Goal: Book appointment/travel/reservation

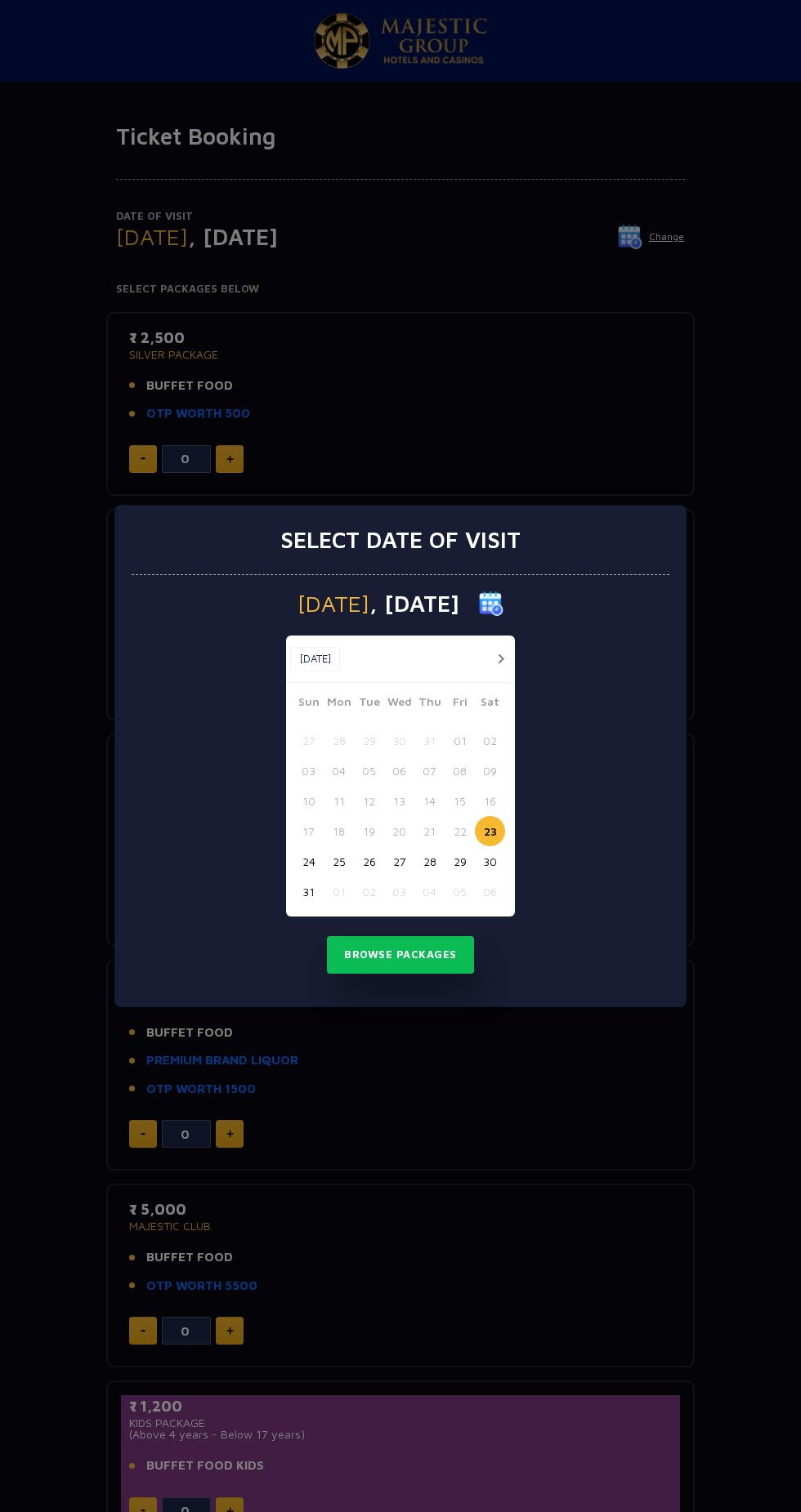
click at [500, 658] on button "button" at bounding box center [500, 658] width 20 height 20
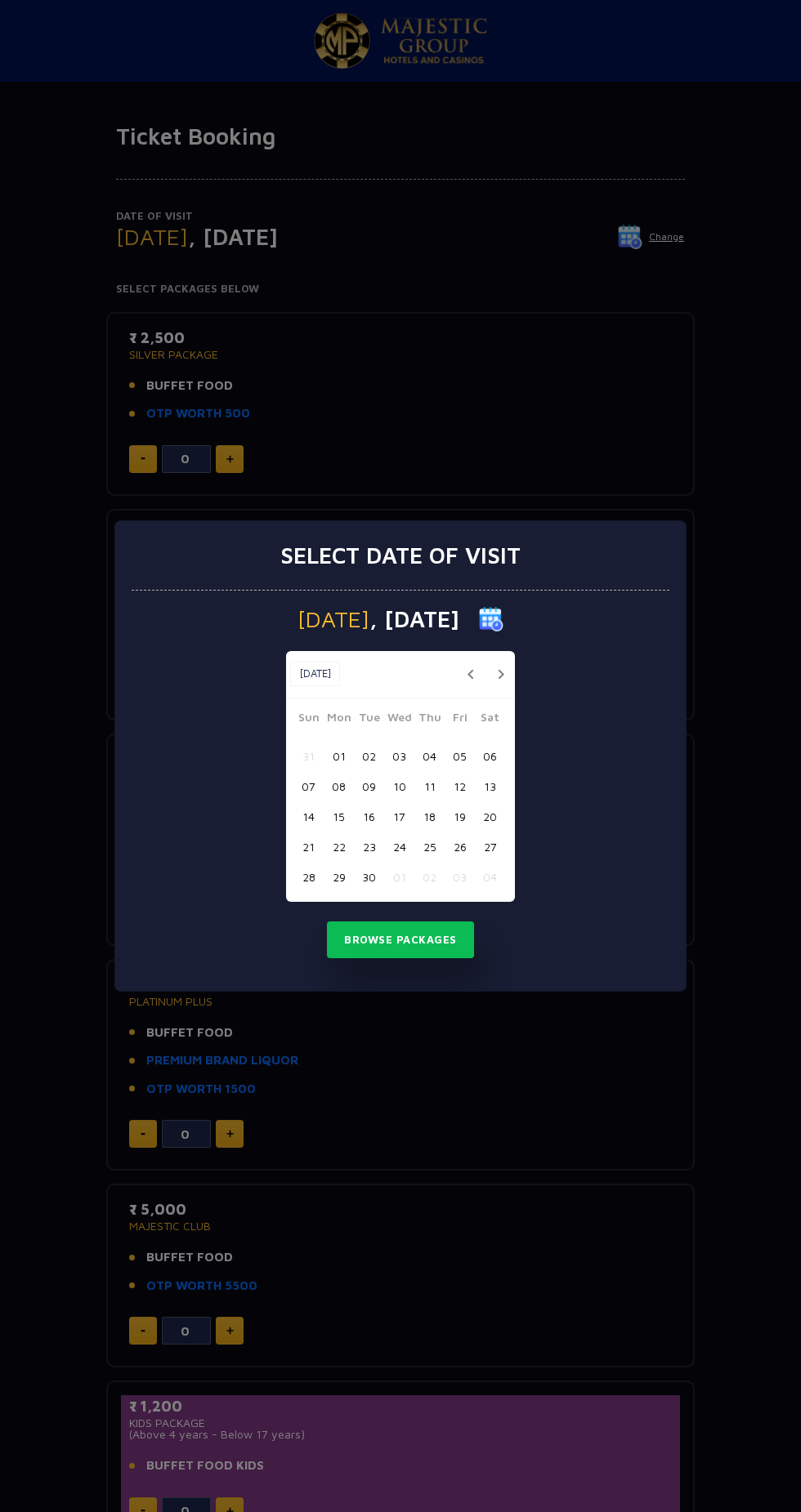
click at [500, 673] on button "button" at bounding box center [500, 673] width 20 height 20
click at [459, 756] on button "03" at bounding box center [459, 756] width 30 height 30
click at [438, 933] on button "Browse Packages" at bounding box center [400, 940] width 147 height 38
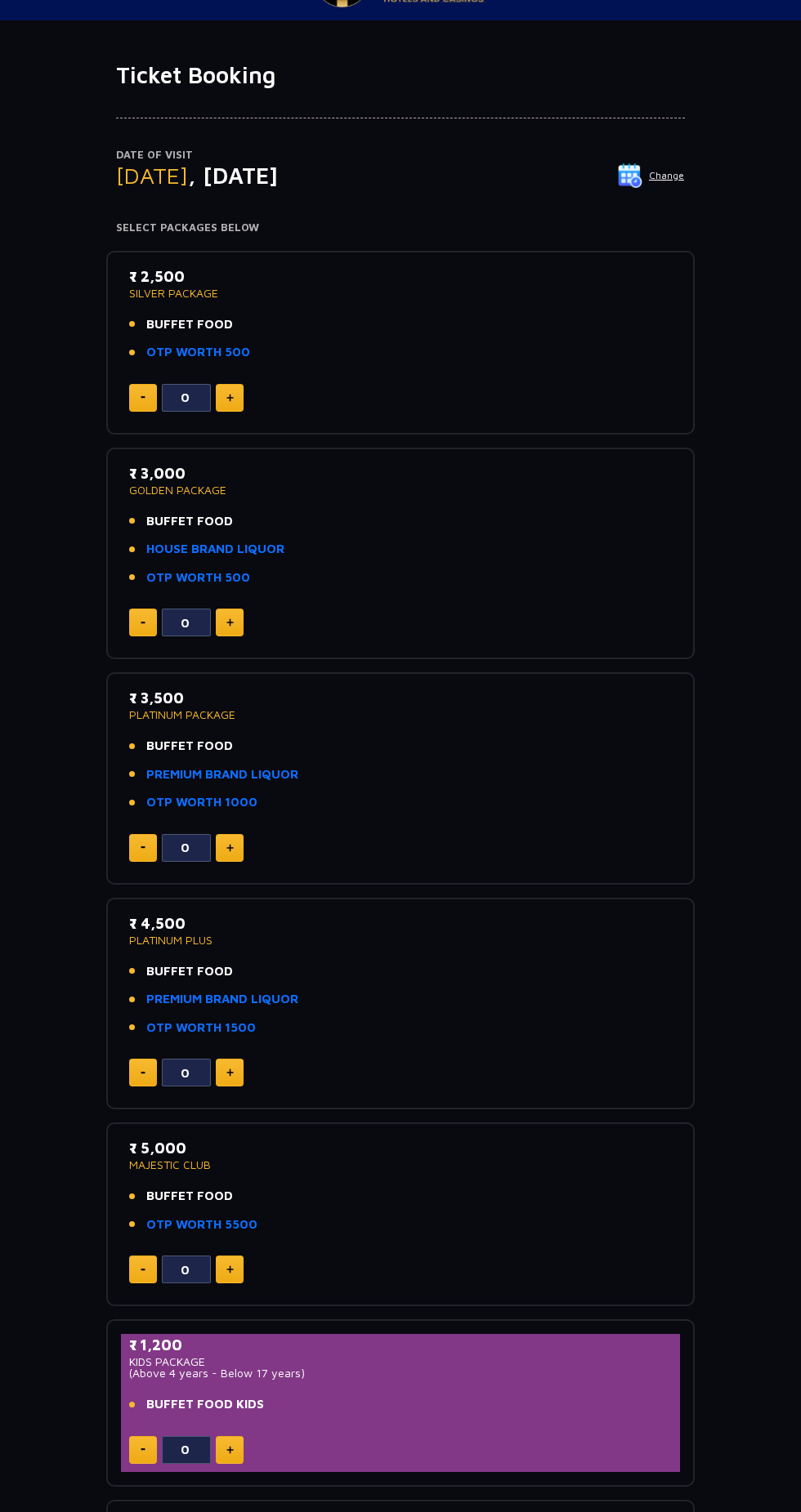
scroll to position [12, 0]
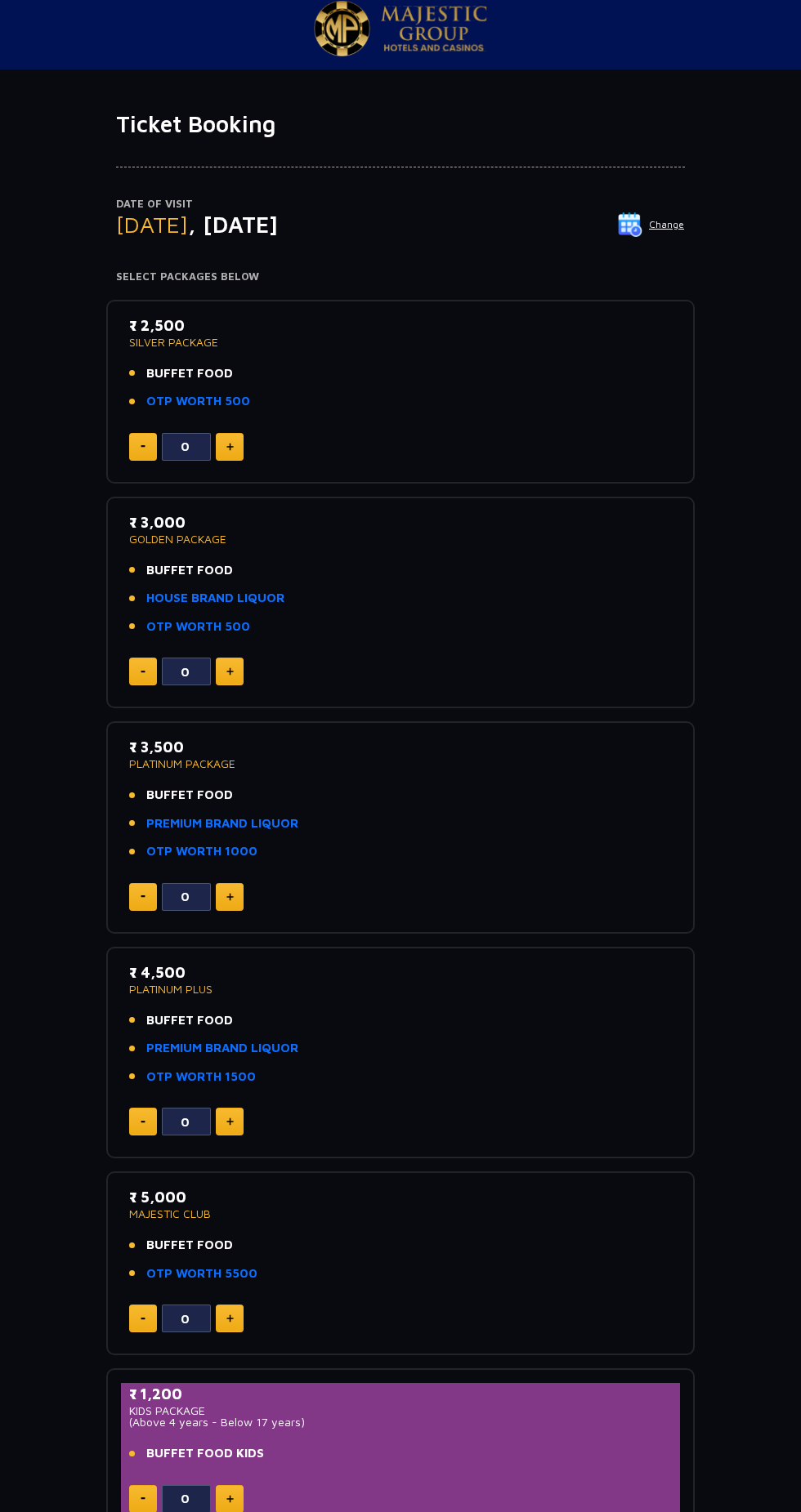
click at [482, 823] on li "PREMIUM BRAND LIQUOR" at bounding box center [400, 824] width 542 height 19
click at [230, 896] on img at bounding box center [230, 897] width 7 height 8
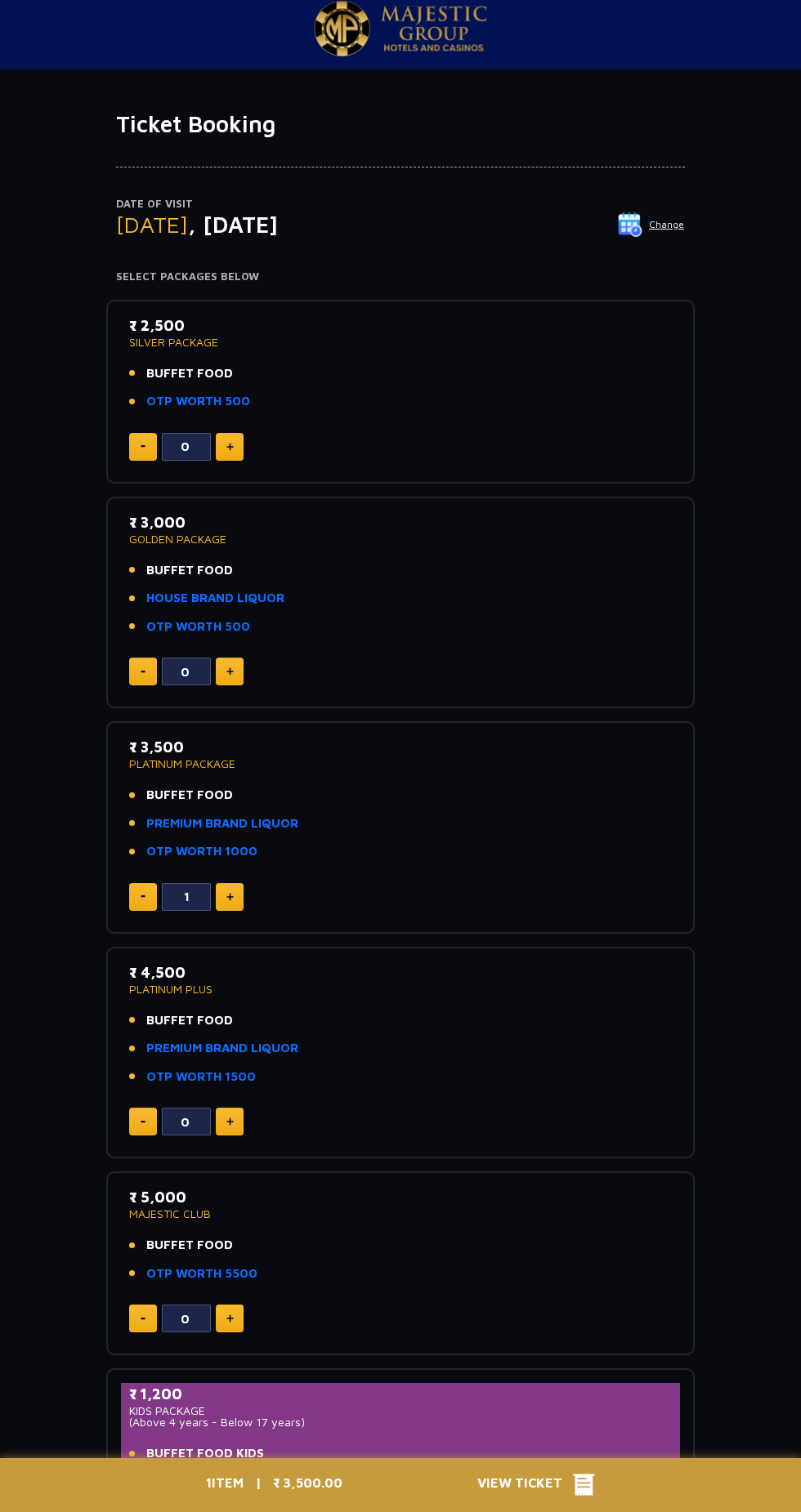
click at [230, 896] on img at bounding box center [230, 897] width 7 height 8
type input "2"
click at [576, 1496] on icon at bounding box center [584, 1485] width 22 height 22
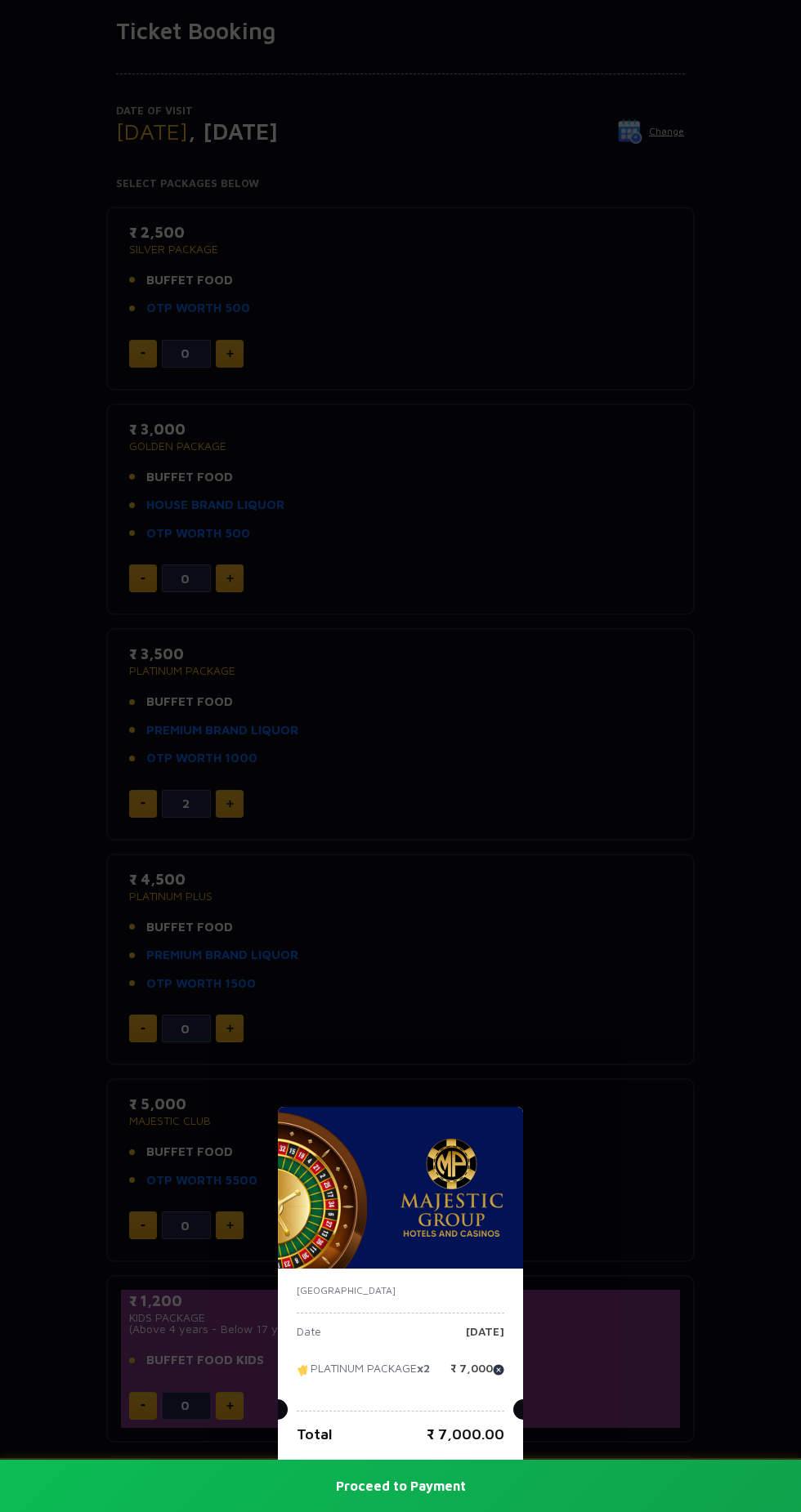
scroll to position [0, 0]
